Goal: Task Accomplishment & Management: Manage account settings

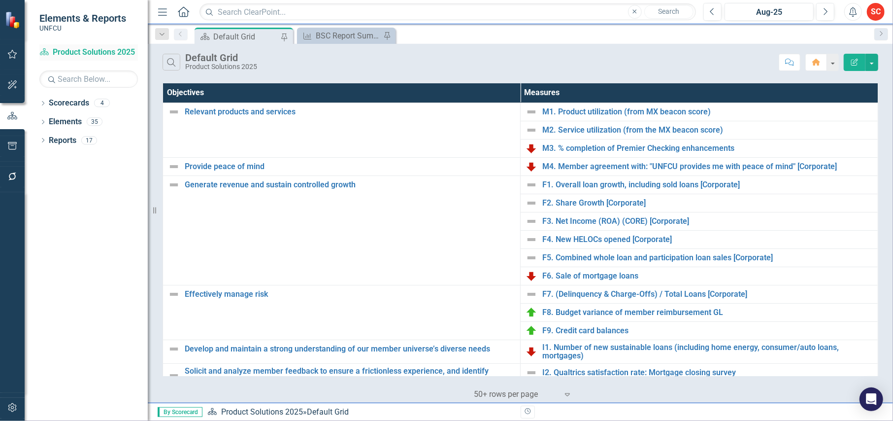
click at [87, 47] on link "Scorecard Product Solutions 2025" at bounding box center [88, 52] width 99 height 11
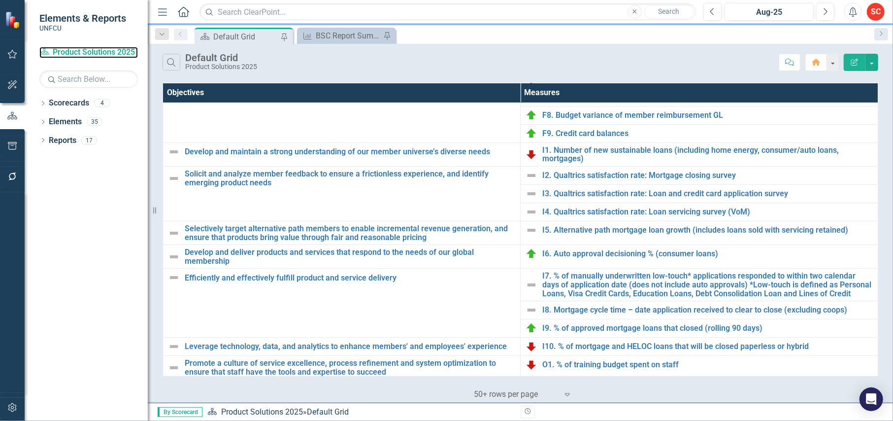
scroll to position [221, 0]
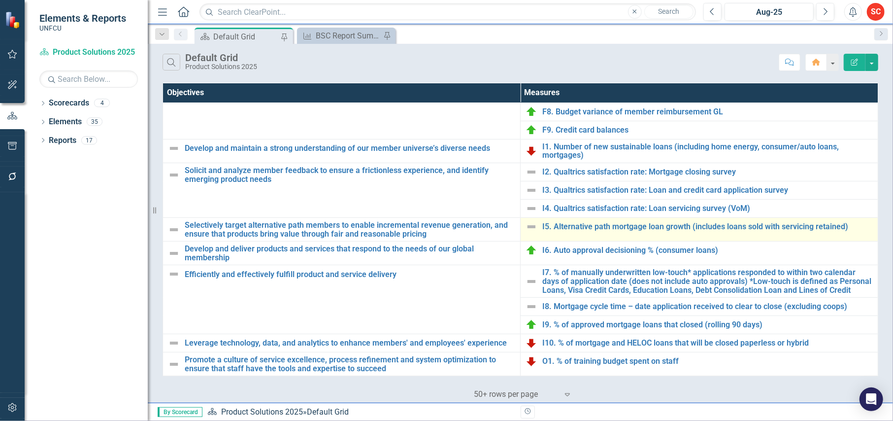
click at [584, 221] on div "I5. Alternative path mortgage loan growth (includes loans sold with servicing r…" at bounding box center [699, 227] width 347 height 12
click at [584, 222] on link "I5. Alternative path mortgage loan growth (includes loans sold with servicing r…" at bounding box center [708, 226] width 331 height 9
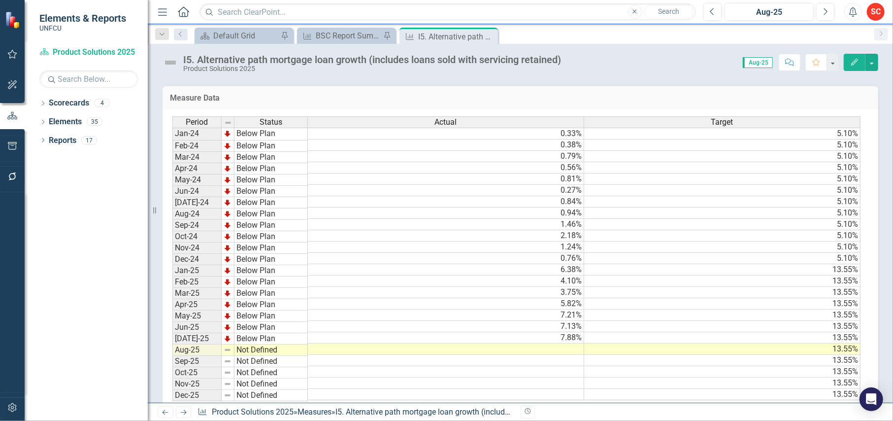
scroll to position [227, 0]
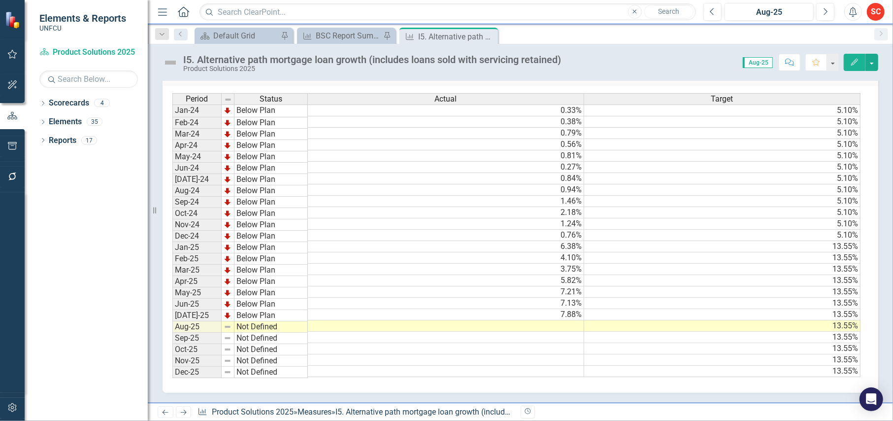
click at [375, 320] on td at bounding box center [446, 325] width 276 height 11
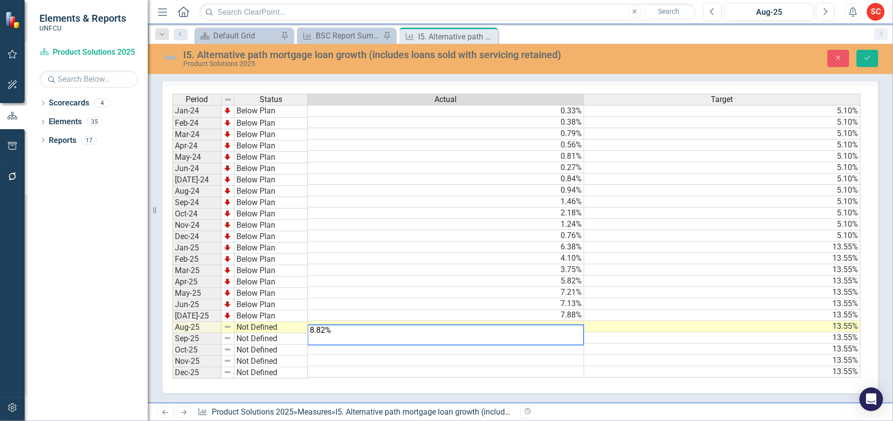
click at [351, 349] on td at bounding box center [446, 348] width 276 height 11
type textarea "8.82%"
drag, startPoint x: 342, startPoint y: 322, endPoint x: 296, endPoint y: 320, distance: 46.4
click at [296, 320] on div "Period Status Actual Target Jan-24 Below Plan 0.33% 5.10% Feb-24 Below Plan 0.3…" at bounding box center [516, 236] width 689 height 285
click at [325, 336] on td at bounding box center [446, 337] width 276 height 11
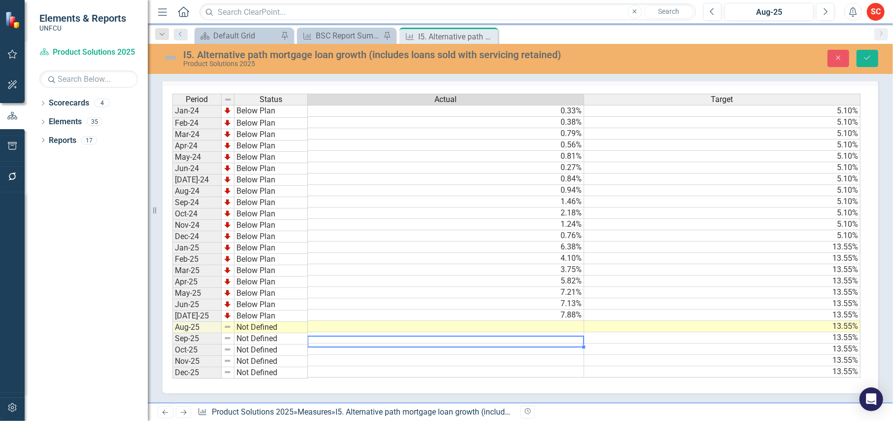
click at [172, 316] on div "Period Status Actual Target Jan-24 Below Plan 0.33% 5.10% Feb-24 Below Plan 0.3…" at bounding box center [172, 236] width 0 height 284
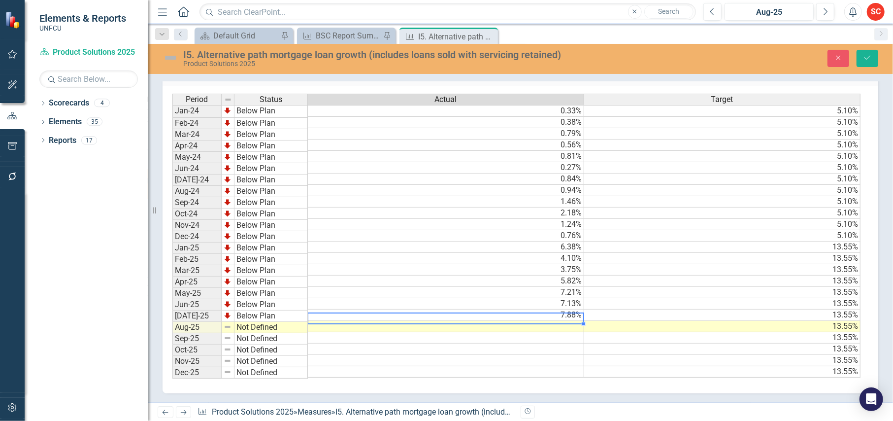
click at [338, 324] on td at bounding box center [446, 326] width 276 height 11
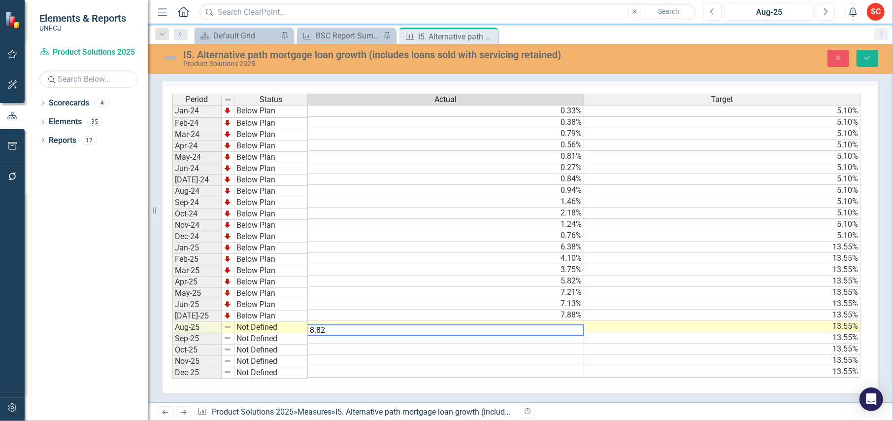
type textarea "8.82"
click at [334, 343] on td at bounding box center [446, 348] width 276 height 11
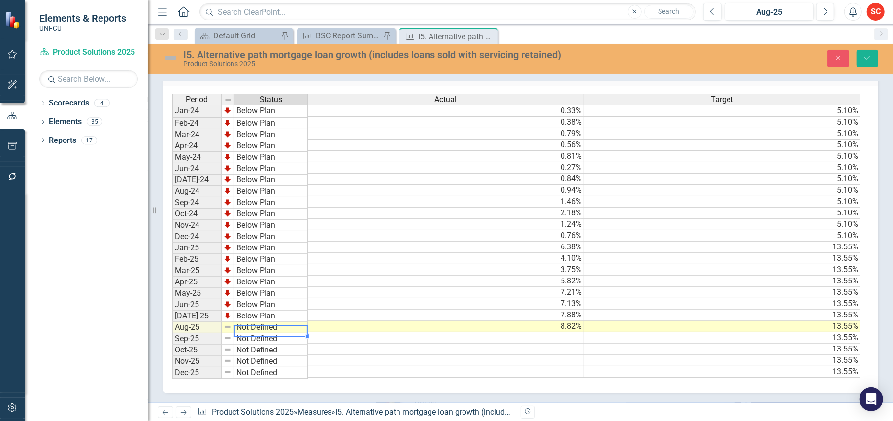
click at [287, 327] on td "Not Defined" at bounding box center [271, 327] width 73 height 11
type textarea "Below Plan"
click at [279, 303] on div "Period Status Actual Target Jan-24 Below Plan 0.33% 5.10% Feb-24 Below Plan 0.3…" at bounding box center [516, 236] width 689 height 285
click at [866, 60] on icon "Save" at bounding box center [867, 57] width 9 height 7
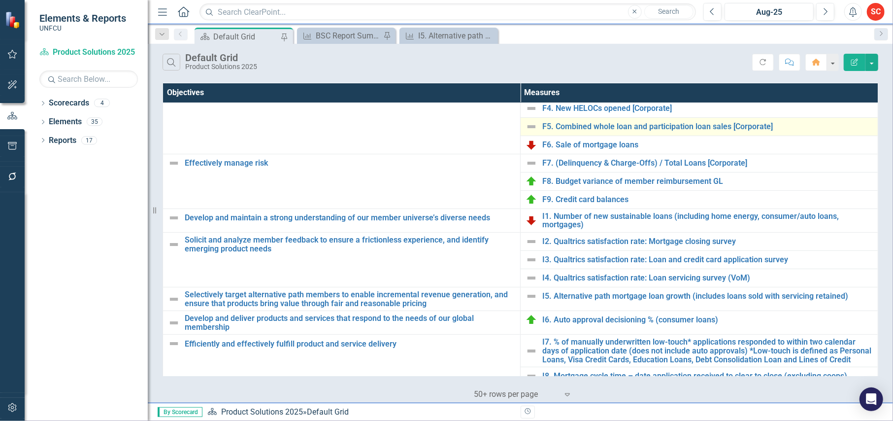
scroll to position [221, 0]
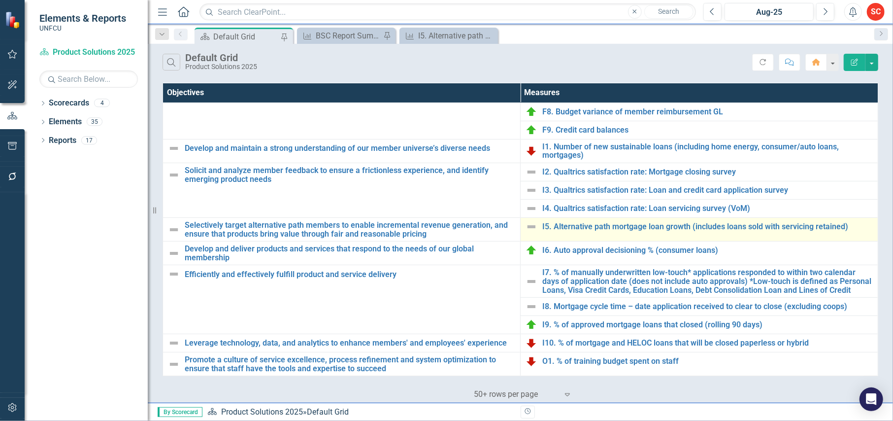
click at [530, 221] on img at bounding box center [532, 227] width 12 height 12
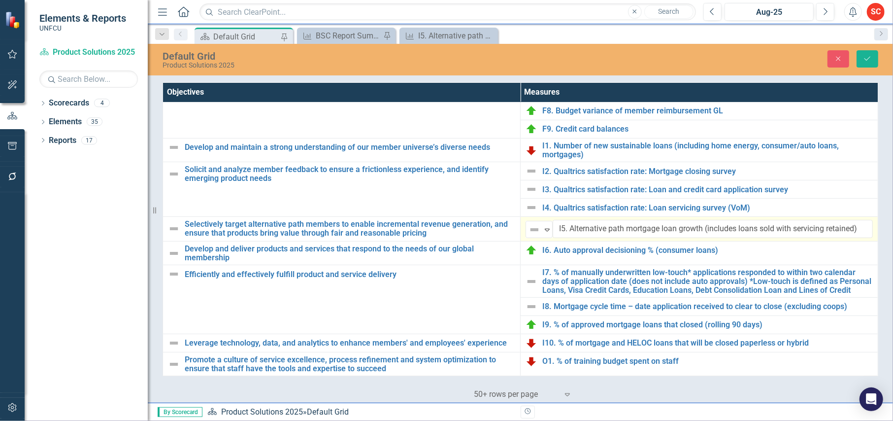
click at [530, 224] on img at bounding box center [535, 230] width 12 height 12
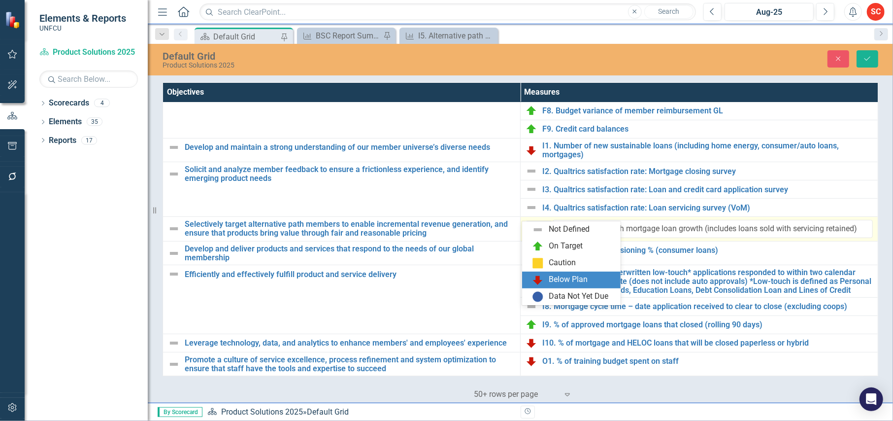
click at [558, 274] on div "Below Plan" at bounding box center [573, 280] width 83 height 12
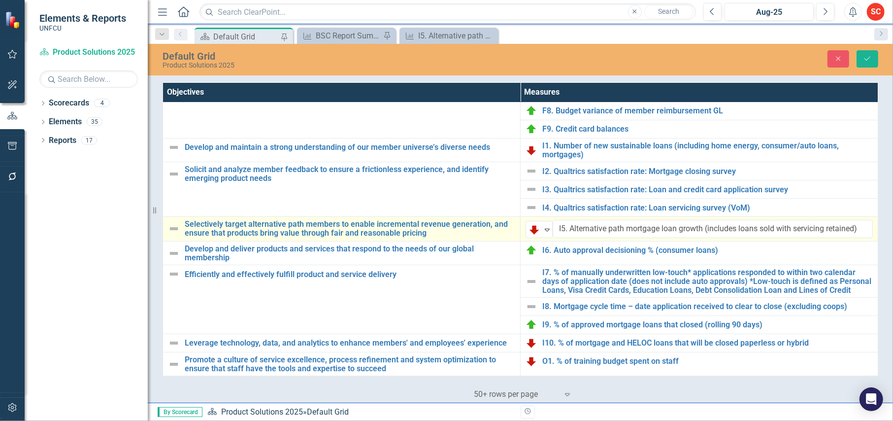
click at [174, 223] on img at bounding box center [174, 229] width 12 height 12
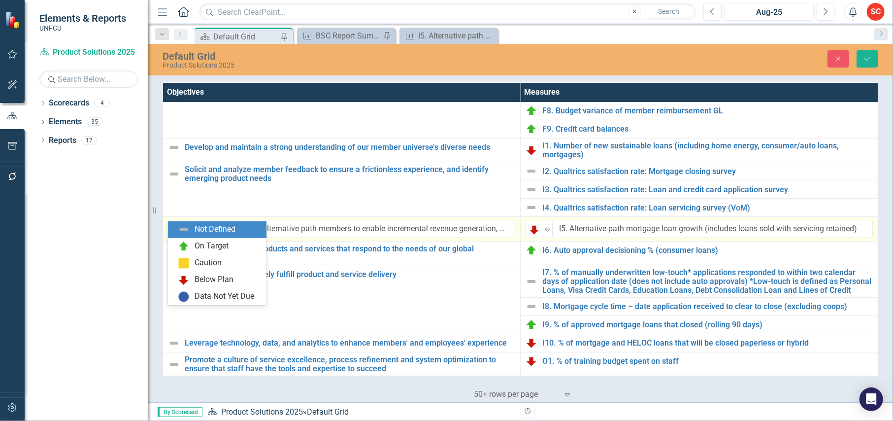
click at [174, 224] on img at bounding box center [177, 230] width 12 height 12
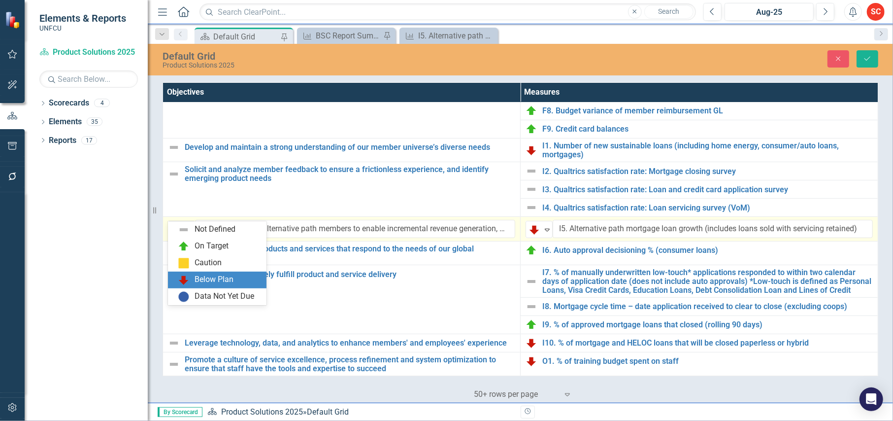
click at [223, 278] on div "Below Plan" at bounding box center [214, 279] width 39 height 11
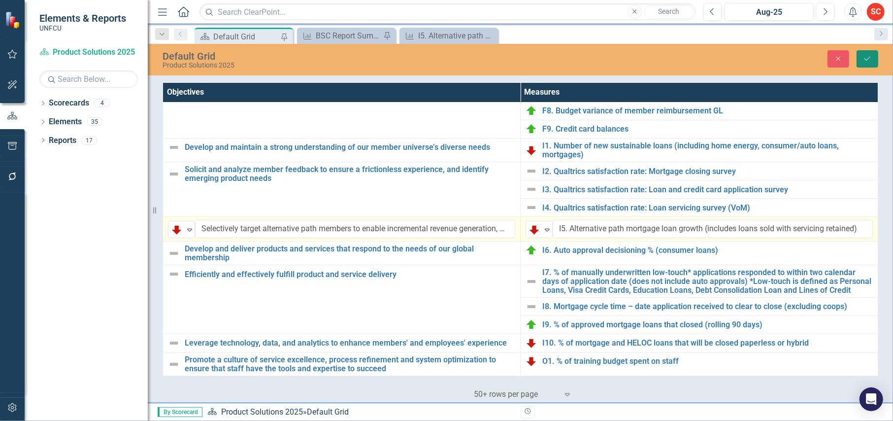
click at [868, 57] on icon "Save" at bounding box center [867, 58] width 9 height 7
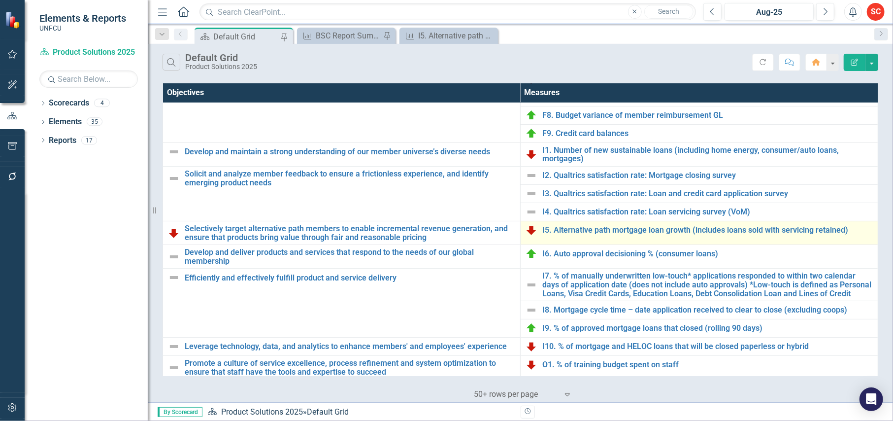
scroll to position [0, 0]
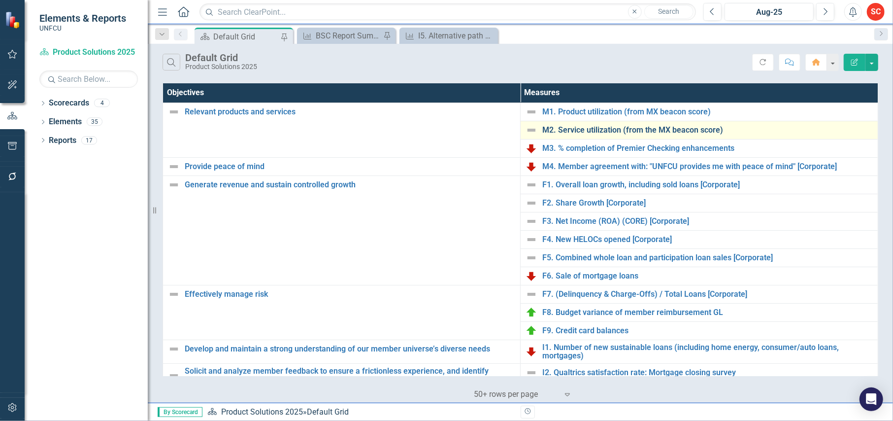
click at [591, 130] on link "M2. Service utilization (from the MX beacon score)" at bounding box center [708, 130] width 331 height 9
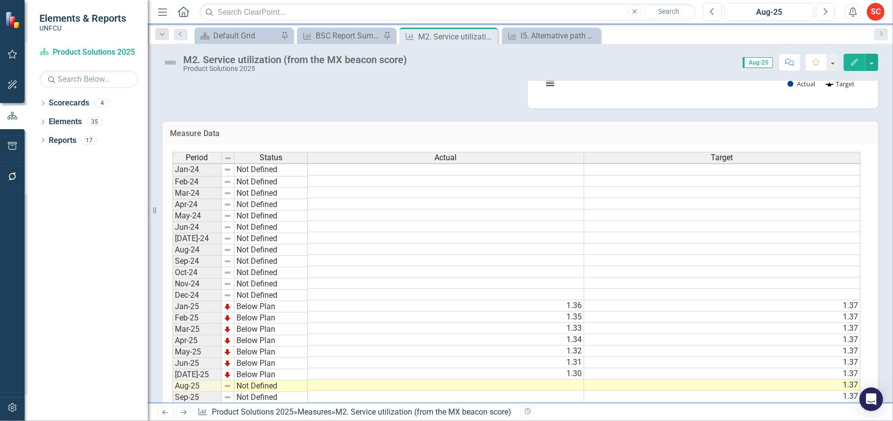
scroll to position [228, 0]
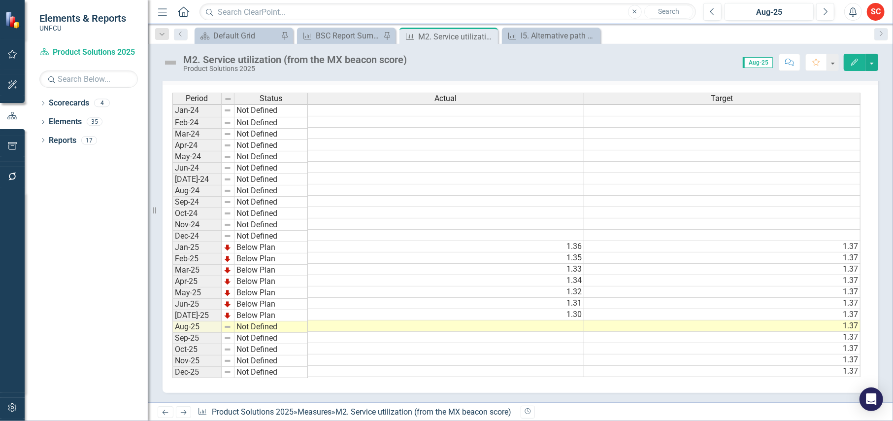
click at [487, 320] on td at bounding box center [446, 325] width 276 height 11
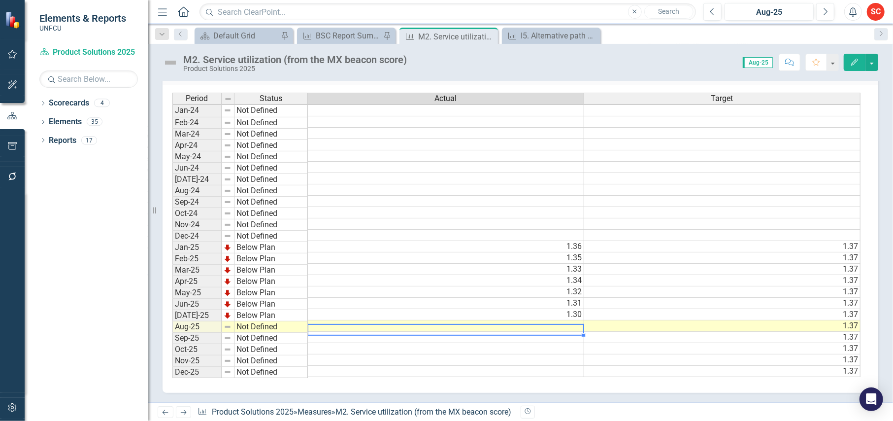
click at [487, 320] on td at bounding box center [446, 325] width 276 height 11
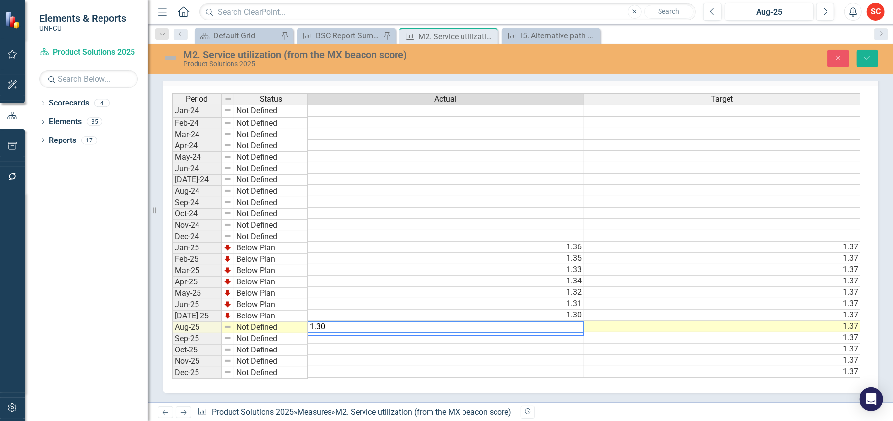
type textarea "1.30"
click at [172, 349] on div "Period Status Actual Target Jan-24 Not Defined Feb-24 Not Defined Mar-24 Not De…" at bounding box center [172, 235] width 0 height 284
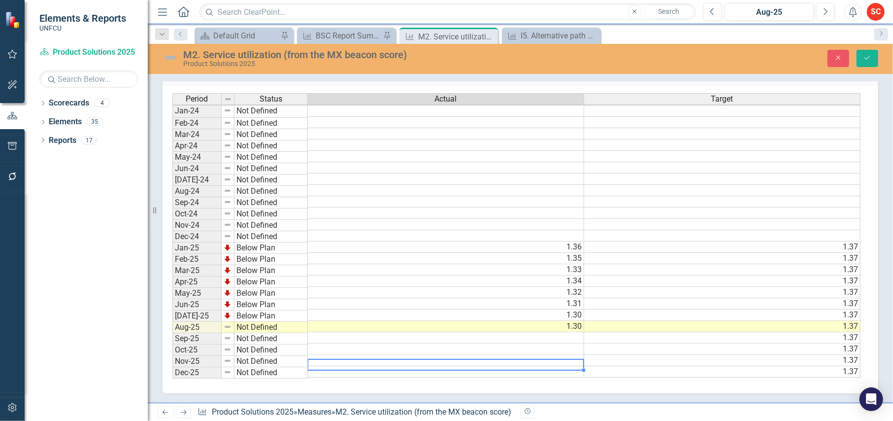
scroll to position [3, 6]
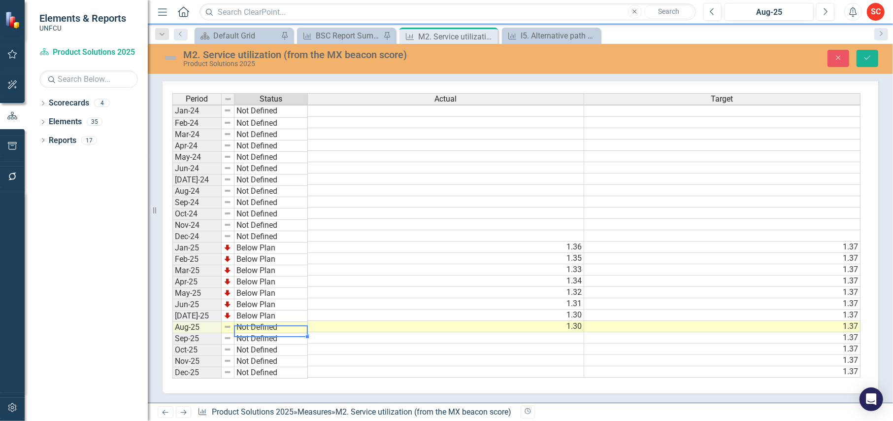
click at [286, 324] on td "Not Defined" at bounding box center [271, 327] width 73 height 11
type textarea "Below Plan"
click at [286, 297] on div "Period Status Actual Target Jan-24 Not Defined Feb-24 Not Defined Mar-24 Not De…" at bounding box center [516, 236] width 689 height 286
click at [866, 54] on icon "Save" at bounding box center [867, 57] width 9 height 7
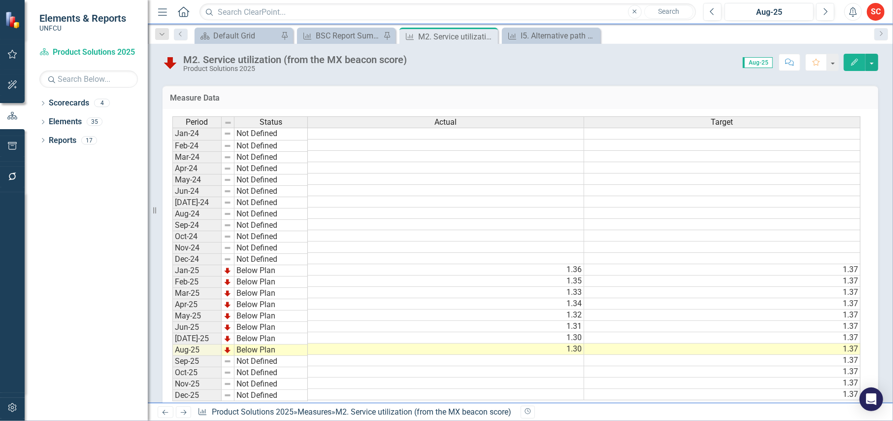
scroll to position [227, 0]
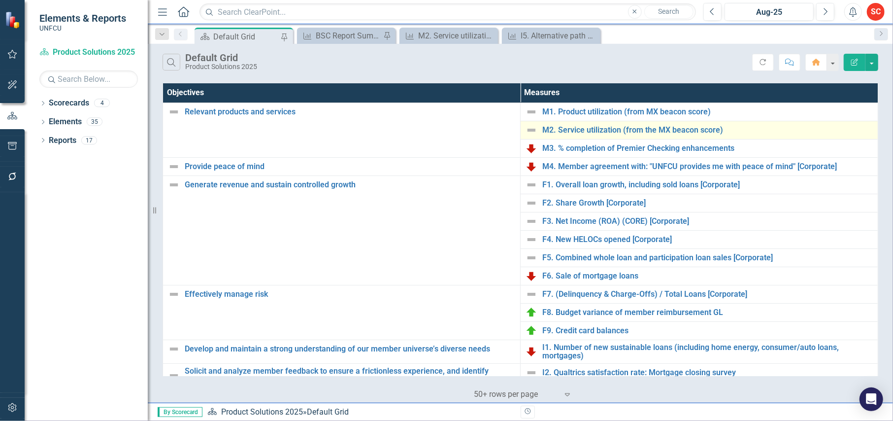
click at [529, 131] on img at bounding box center [532, 130] width 12 height 12
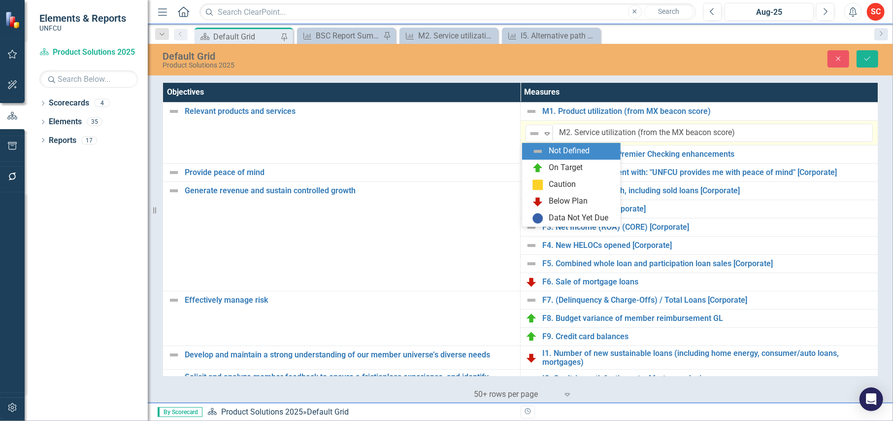
click at [529, 131] on img at bounding box center [535, 134] width 12 height 12
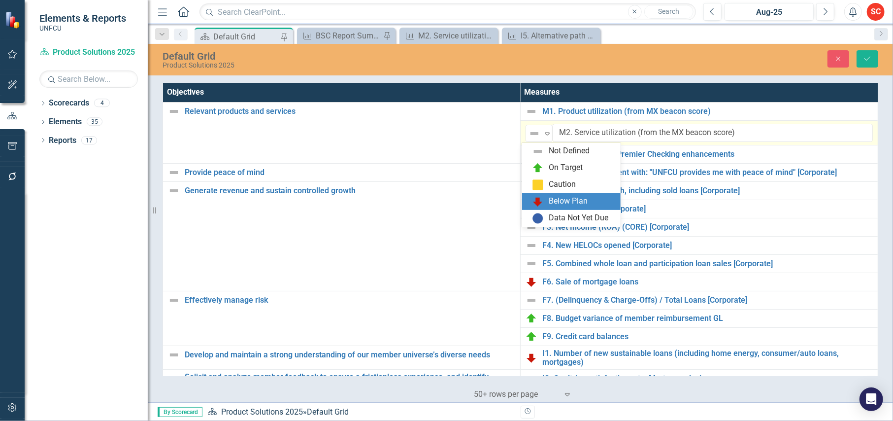
click at [580, 201] on div "Below Plan" at bounding box center [568, 201] width 39 height 11
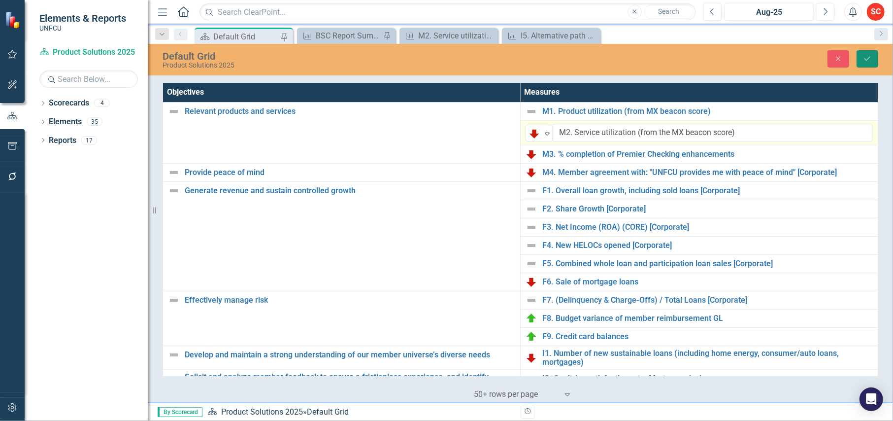
click at [866, 59] on icon "submit" at bounding box center [868, 59] width 6 height 4
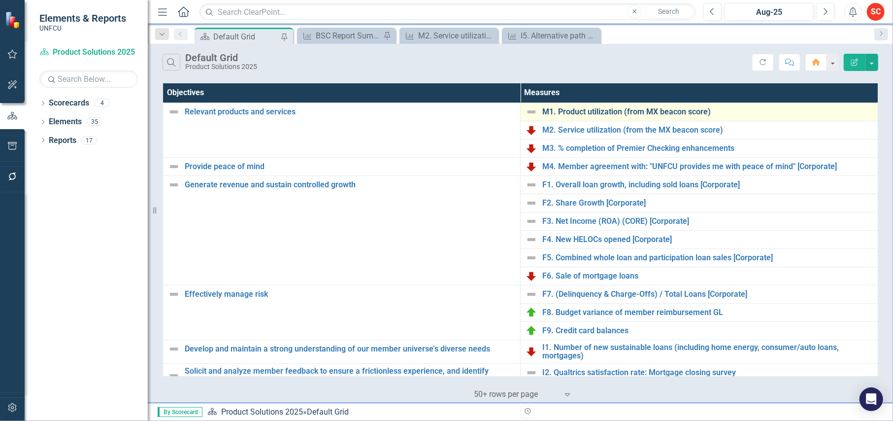
click at [580, 108] on link "M1. Product utilization (from MX beacon score)" at bounding box center [708, 111] width 331 height 9
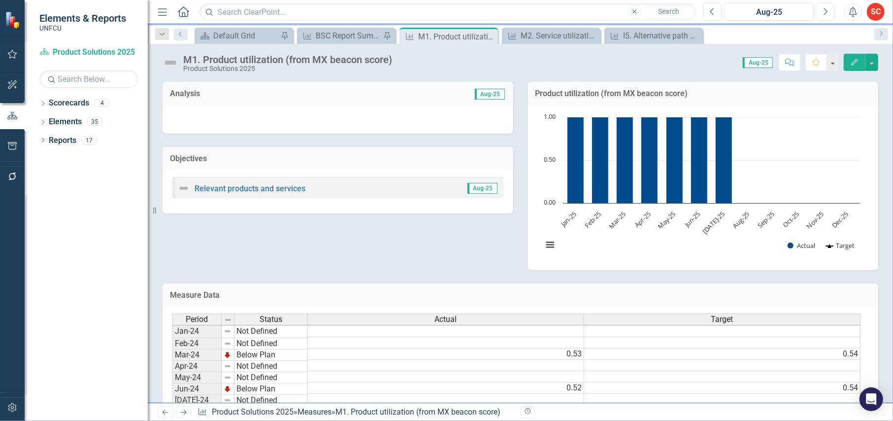
scroll to position [3, 0]
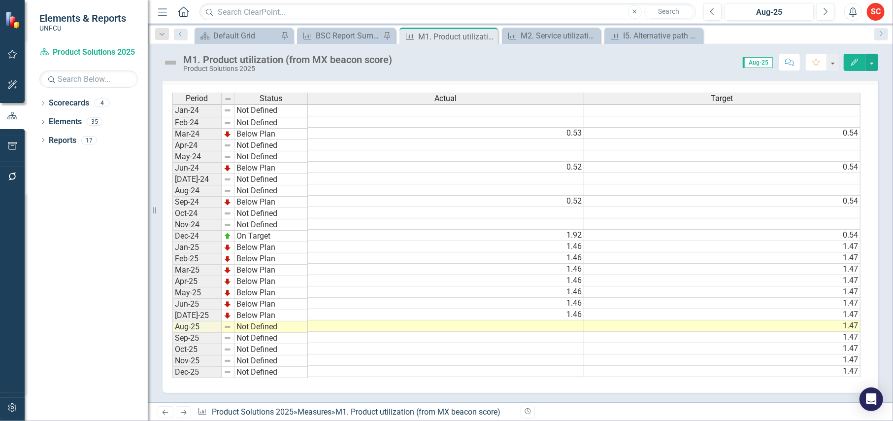
click at [534, 322] on td at bounding box center [446, 325] width 276 height 11
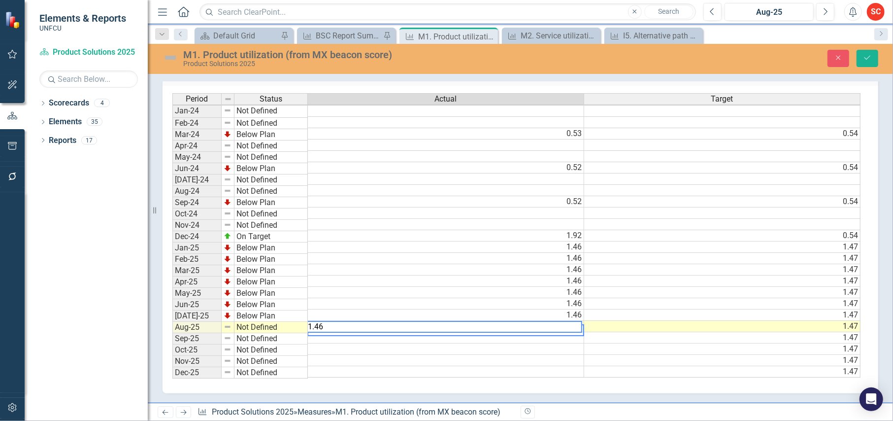
scroll to position [3, 6]
type textarea "1.46"
click at [870, 59] on icon "Save" at bounding box center [867, 57] width 9 height 7
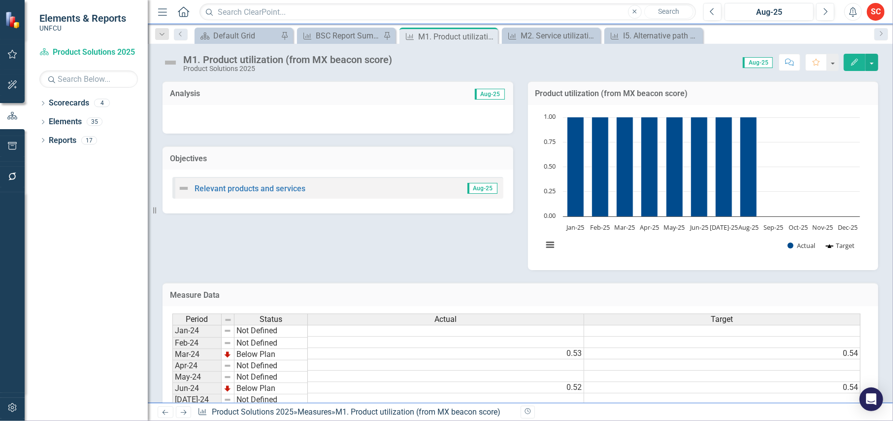
scroll to position [227, 0]
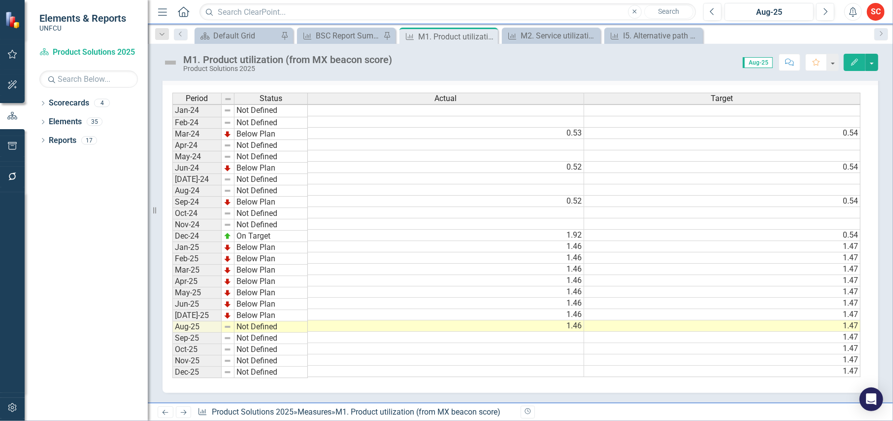
click at [293, 322] on td "Not Defined" at bounding box center [271, 326] width 73 height 11
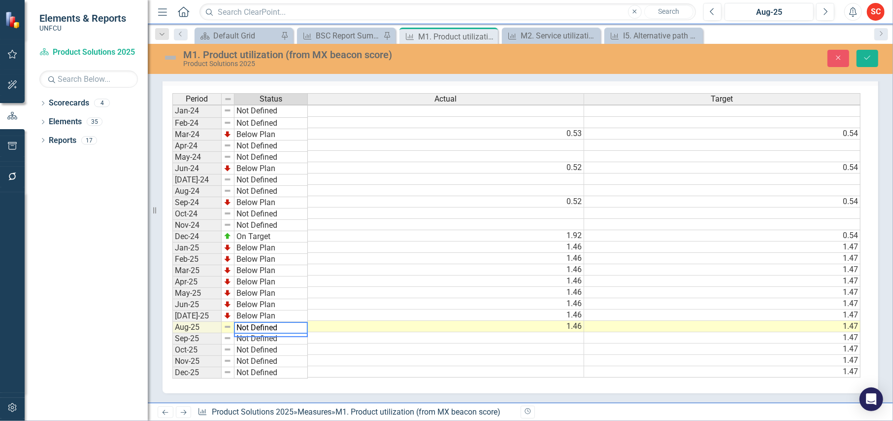
scroll to position [228, 0]
type textarea "Below Plan"
click at [293, 296] on div "Period Status Actual Target Jan-24 Not Defined Feb-24 Not Defined Mar-24 Below …" at bounding box center [516, 236] width 689 height 286
click at [864, 54] on icon "Save" at bounding box center [867, 57] width 9 height 7
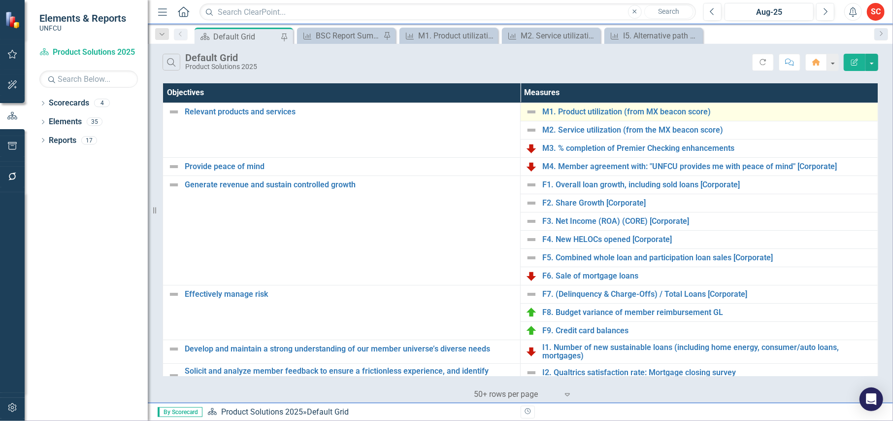
click at [530, 112] on img at bounding box center [532, 112] width 12 height 12
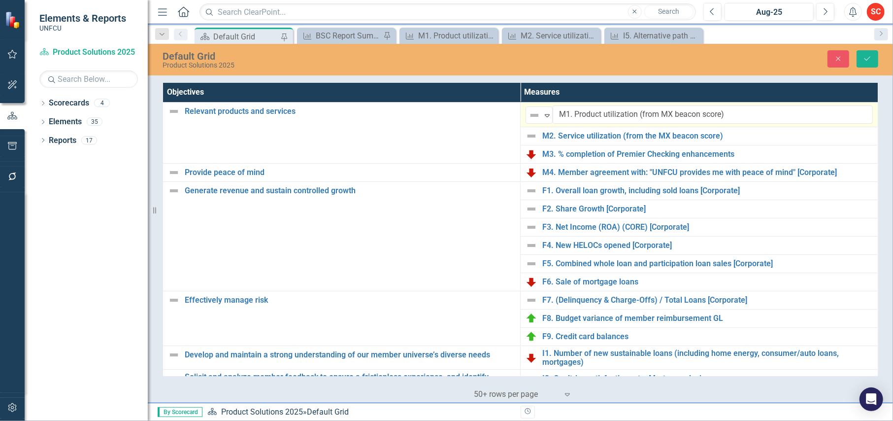
click at [530, 112] on img at bounding box center [535, 115] width 12 height 12
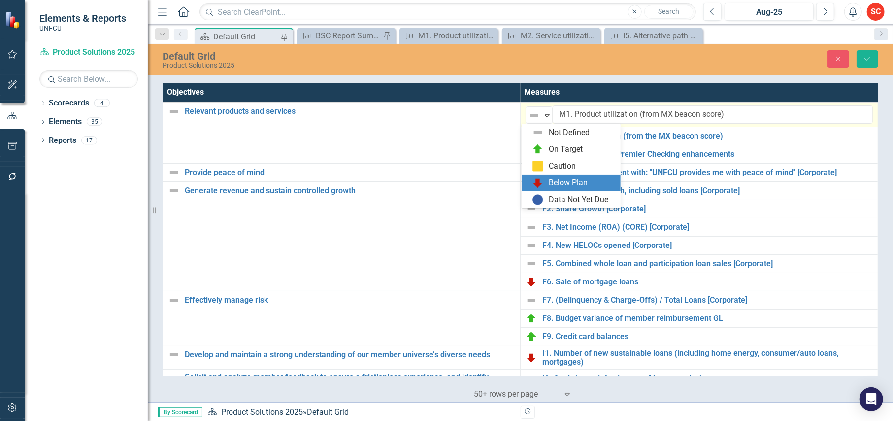
click at [567, 179] on div "Below Plan" at bounding box center [568, 182] width 39 height 11
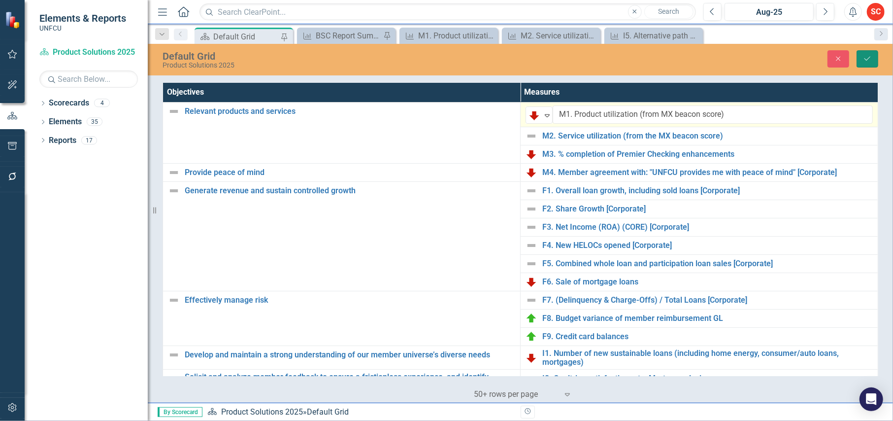
click at [865, 58] on icon "Save" at bounding box center [867, 58] width 9 height 7
